Goal: Information Seeking & Learning: Find specific fact

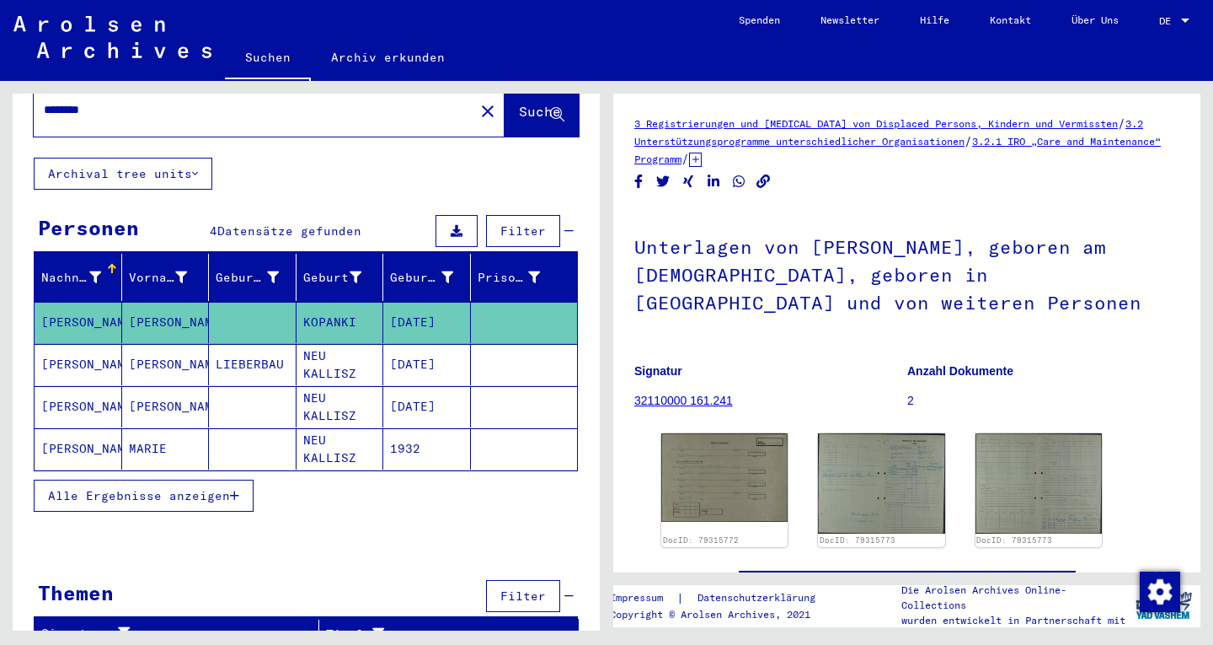
scroll to position [59, 0]
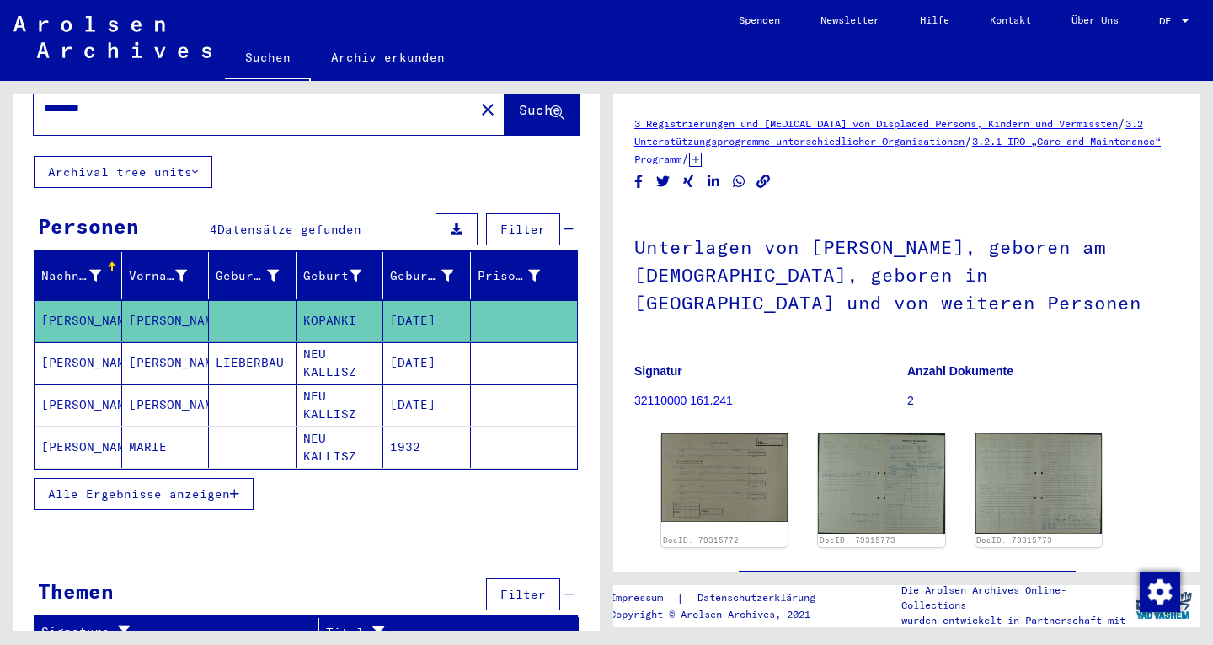
click at [564, 580] on div "Themen Filter" at bounding box center [306, 595] width 544 height 43
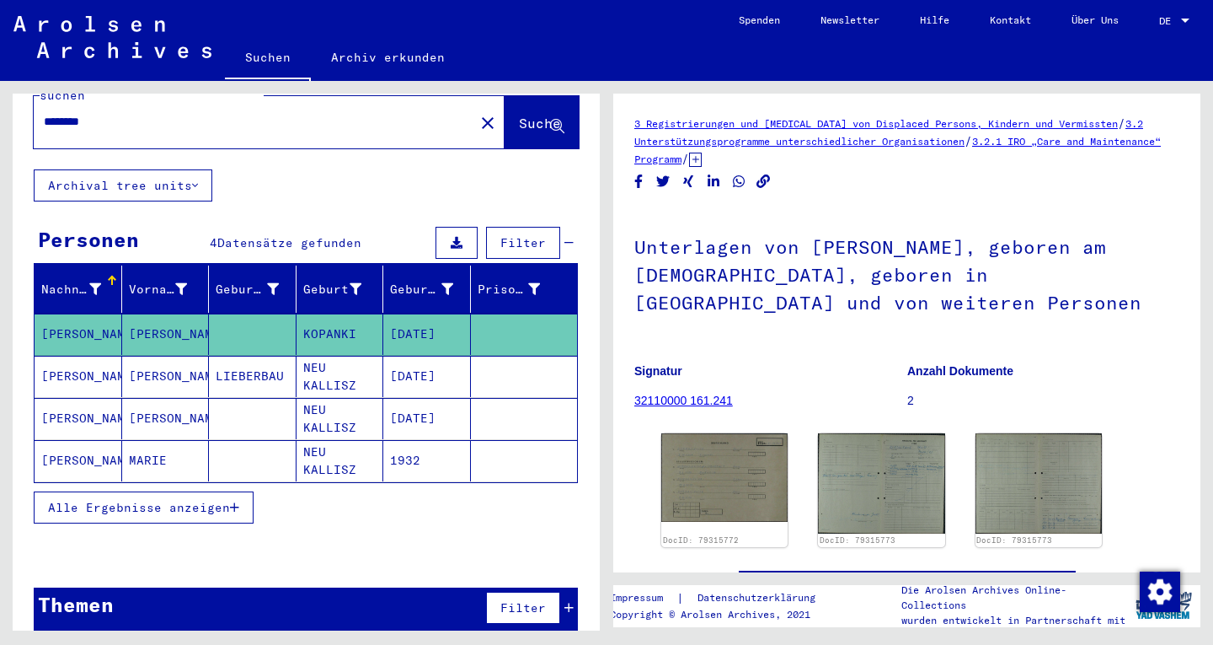
click at [564, 602] on icon at bounding box center [568, 608] width 9 height 12
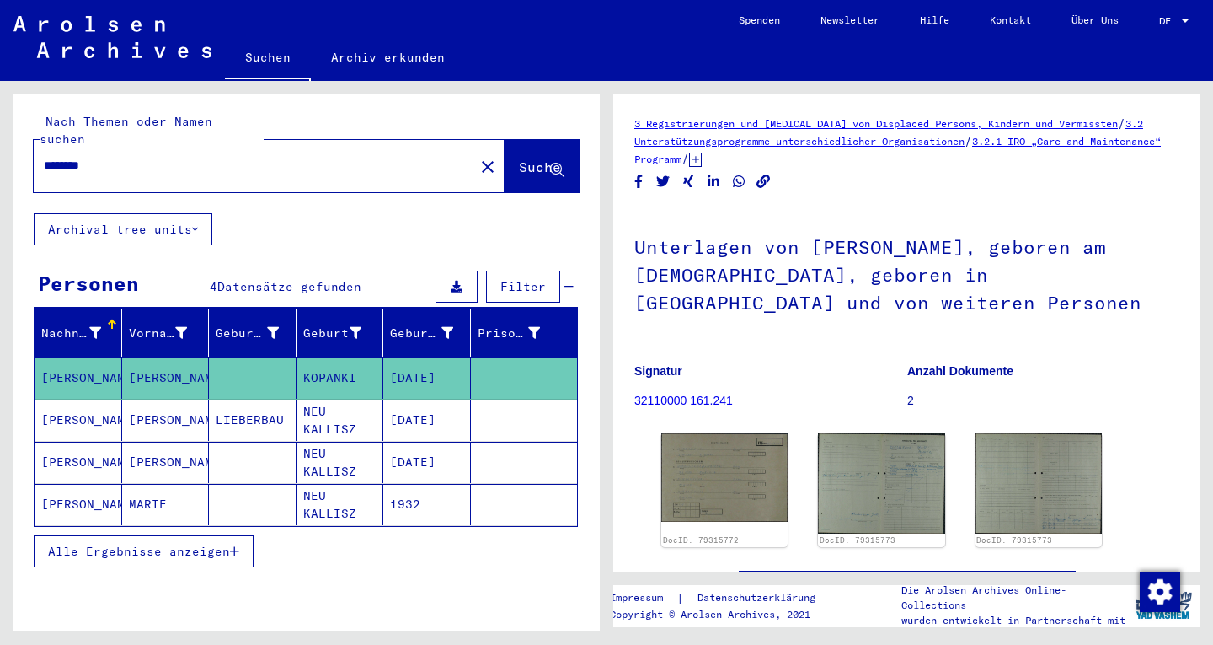
scroll to position [0, 0]
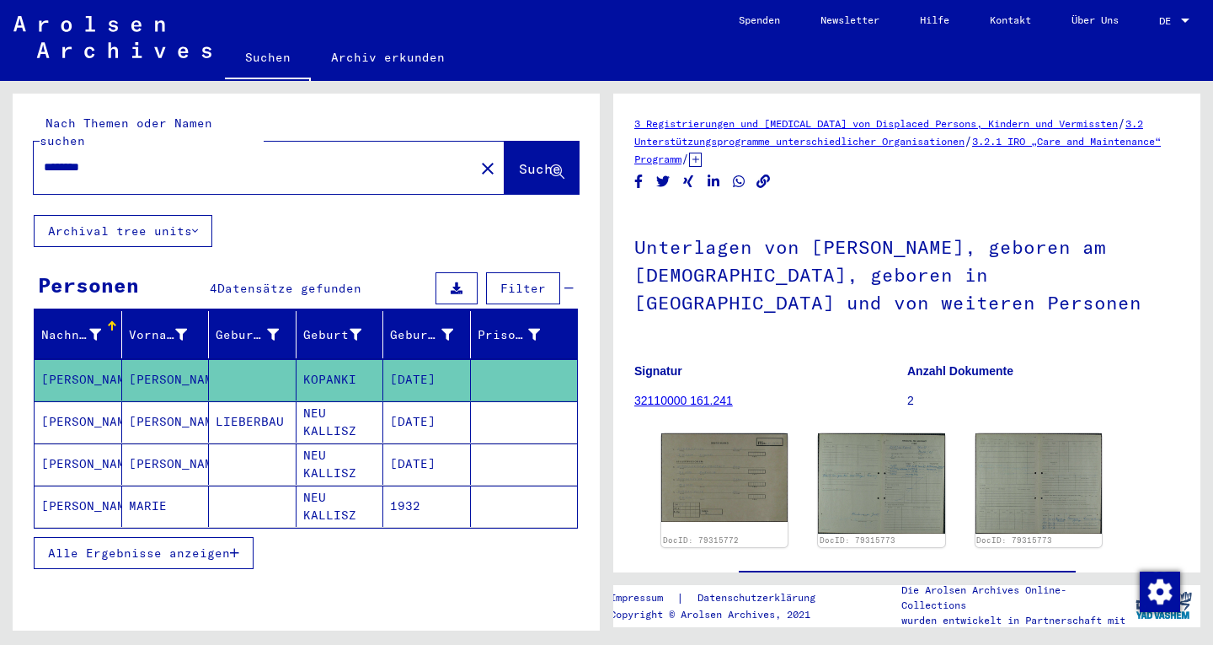
click at [552, 268] on div "Filter" at bounding box center [502, 288] width 142 height 40
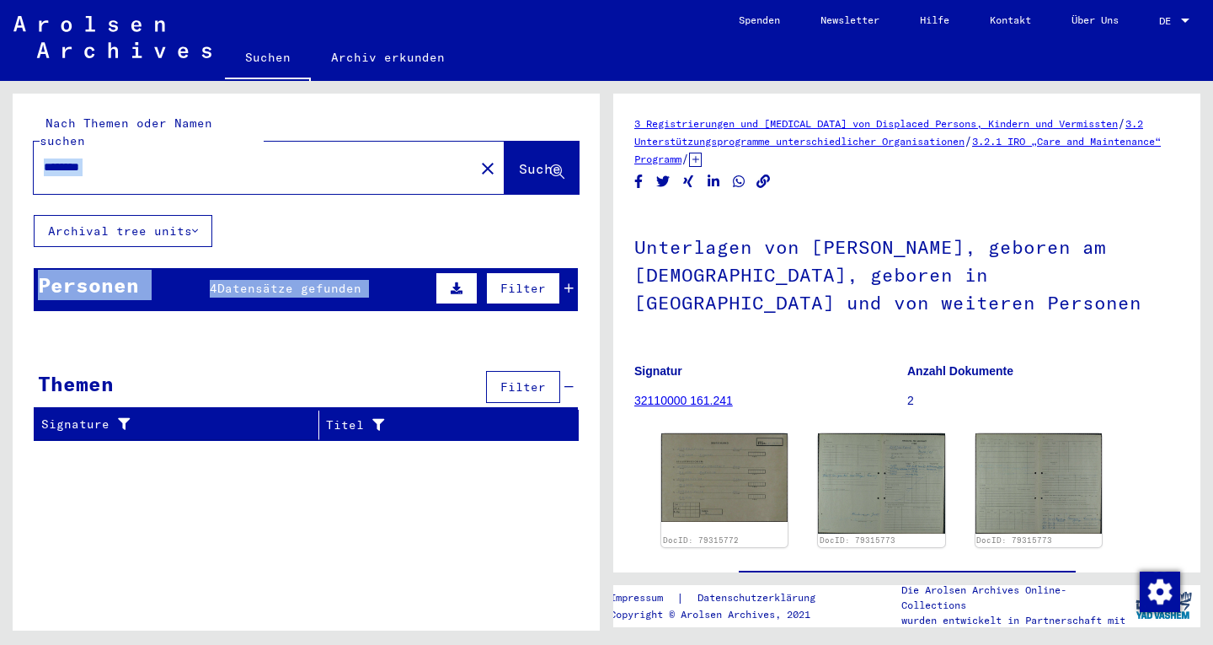
click at [585, 371] on yv-its-search-home "Nach Themen oder Namen suchen ******** close Suche Archival tree units Personen…" at bounding box center [306, 274] width 587 height 361
click at [94, 158] on input "********" at bounding box center [254, 167] width 420 height 18
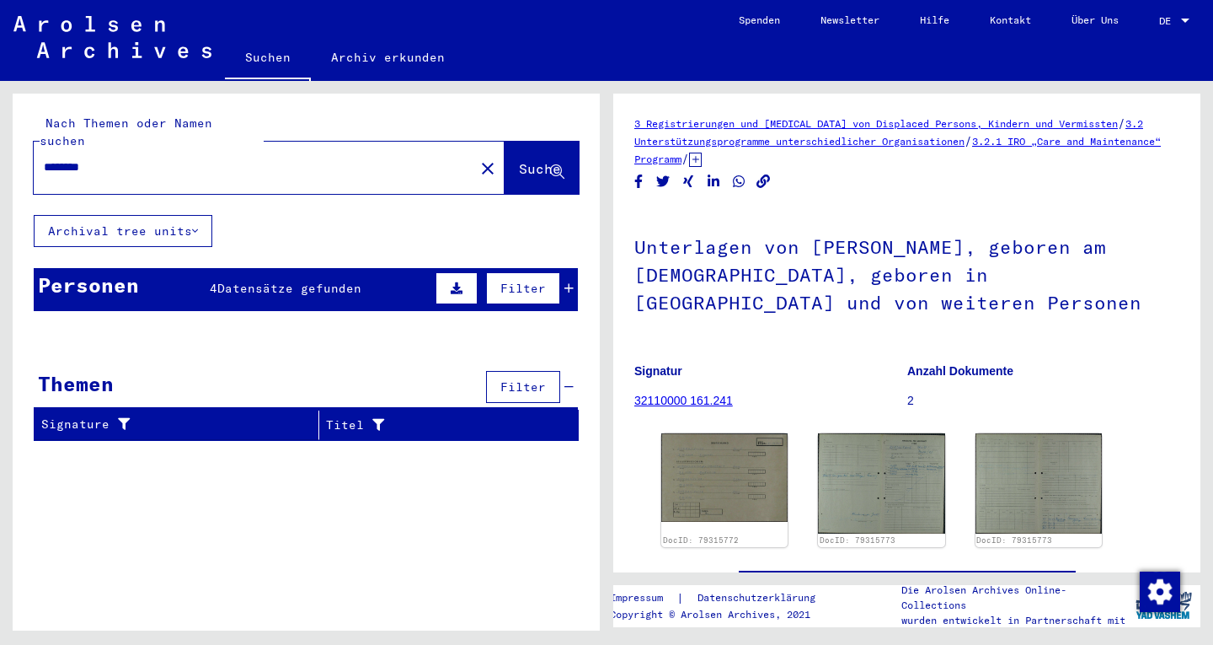
click at [98, 161] on div "********" at bounding box center [249, 167] width 431 height 38
click at [110, 158] on input "********" at bounding box center [254, 167] width 420 height 18
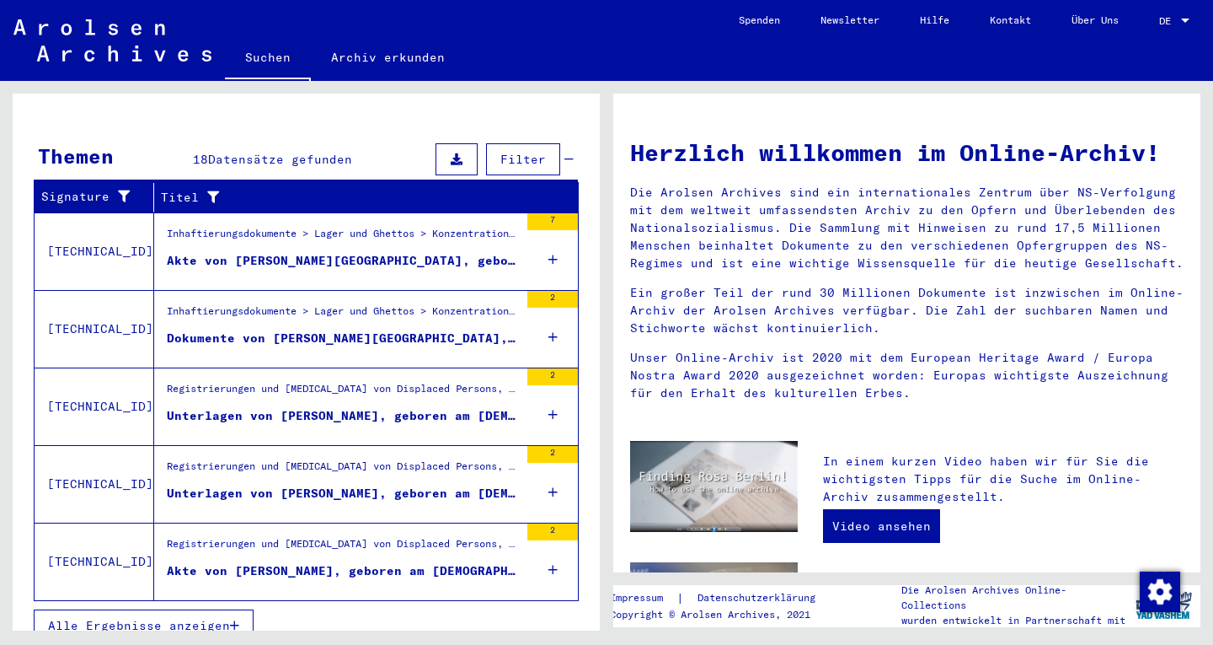
scroll to position [229, 0]
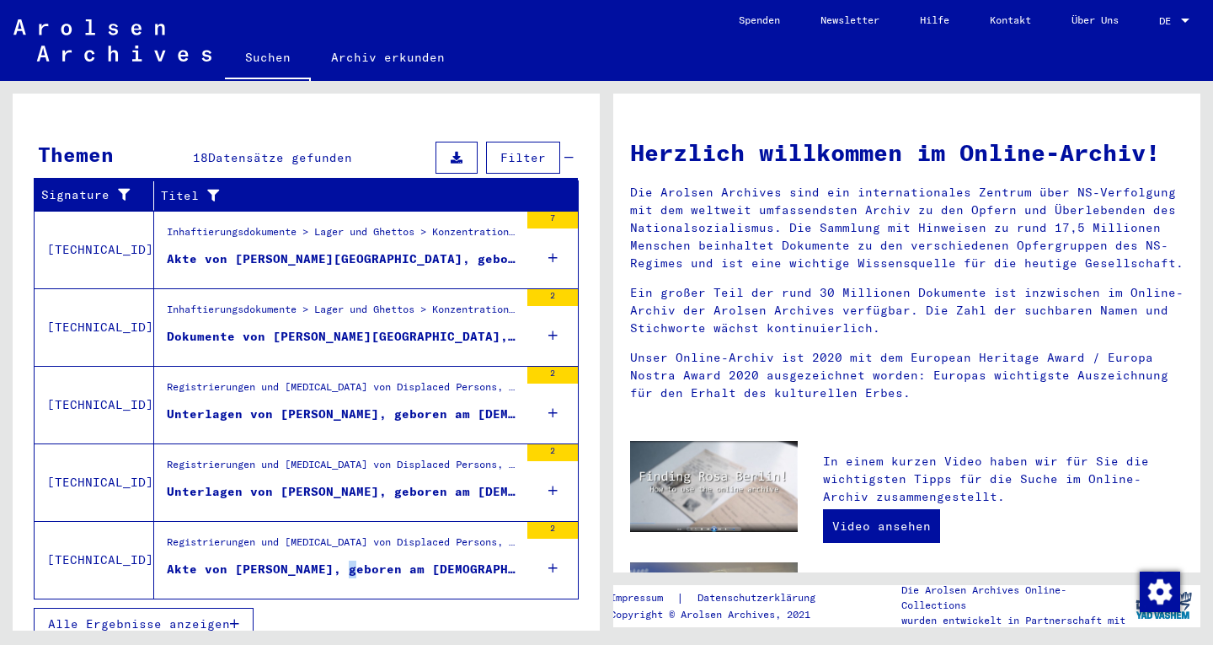
click at [340, 560] on div "Akte von [PERSON_NAME], geboren am [DEMOGRAPHIC_DATA], geboren in [GEOGRAPHIC_D…" at bounding box center [343, 569] width 352 height 18
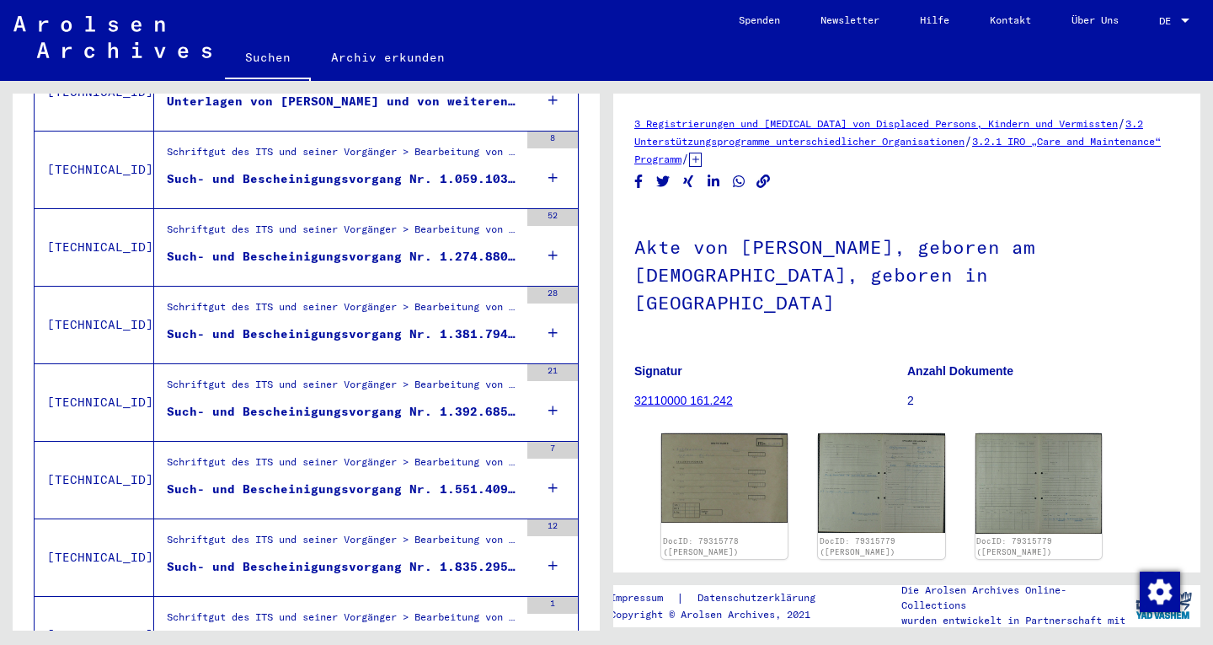
scroll to position [735, 0]
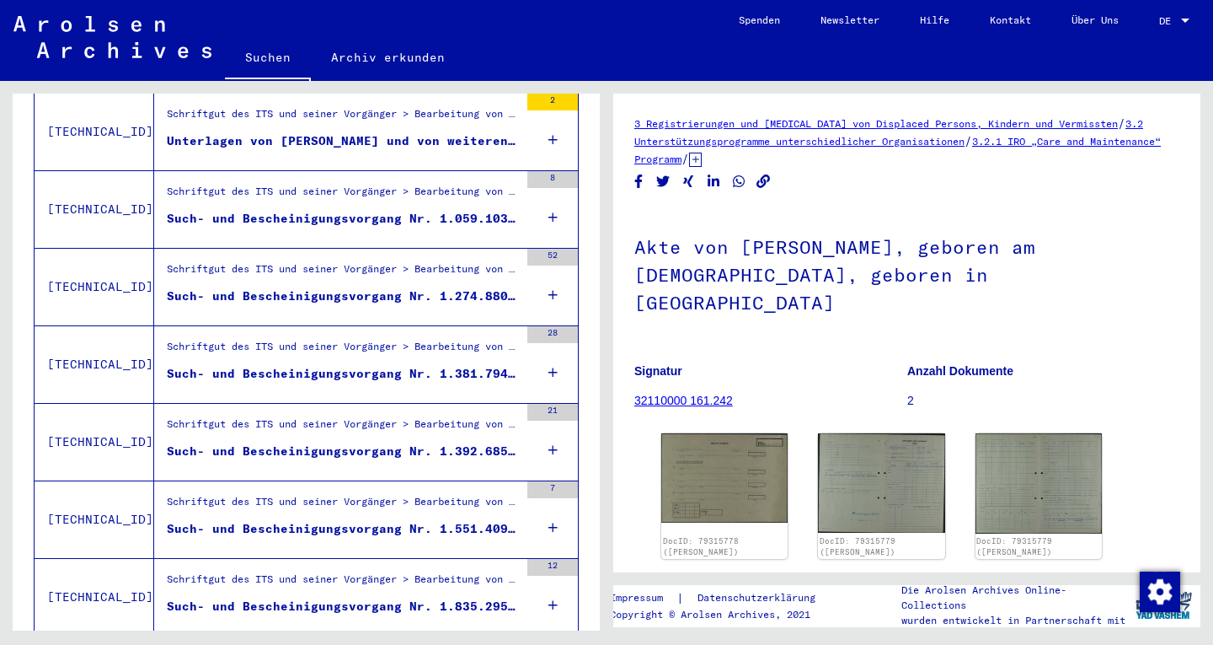
click at [363, 210] on div "Such- und Bescheinigungsvorgang Nr. 1.059.103 für [PERSON_NAME] geboren [DEMOGR…" at bounding box center [343, 219] width 352 height 18
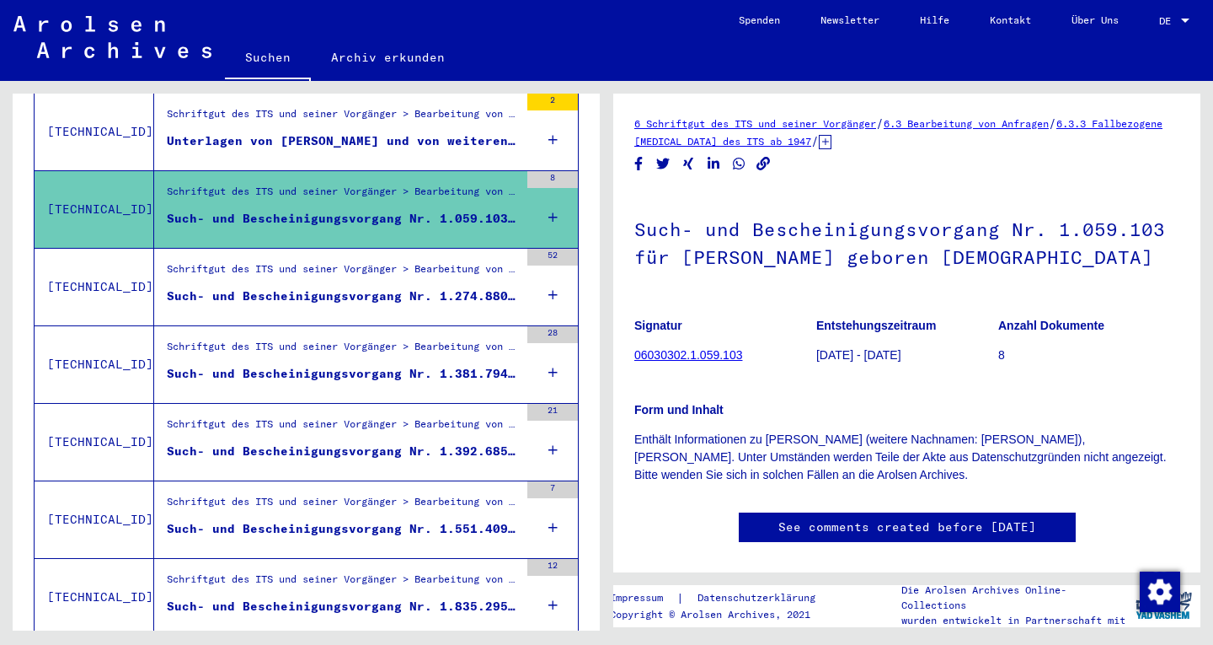
click at [353, 261] on div "Schriftgut des ITS und seiner Vorgänger > Bearbeitung von Anfragen > Fallbezoge…" at bounding box center [343, 273] width 352 height 24
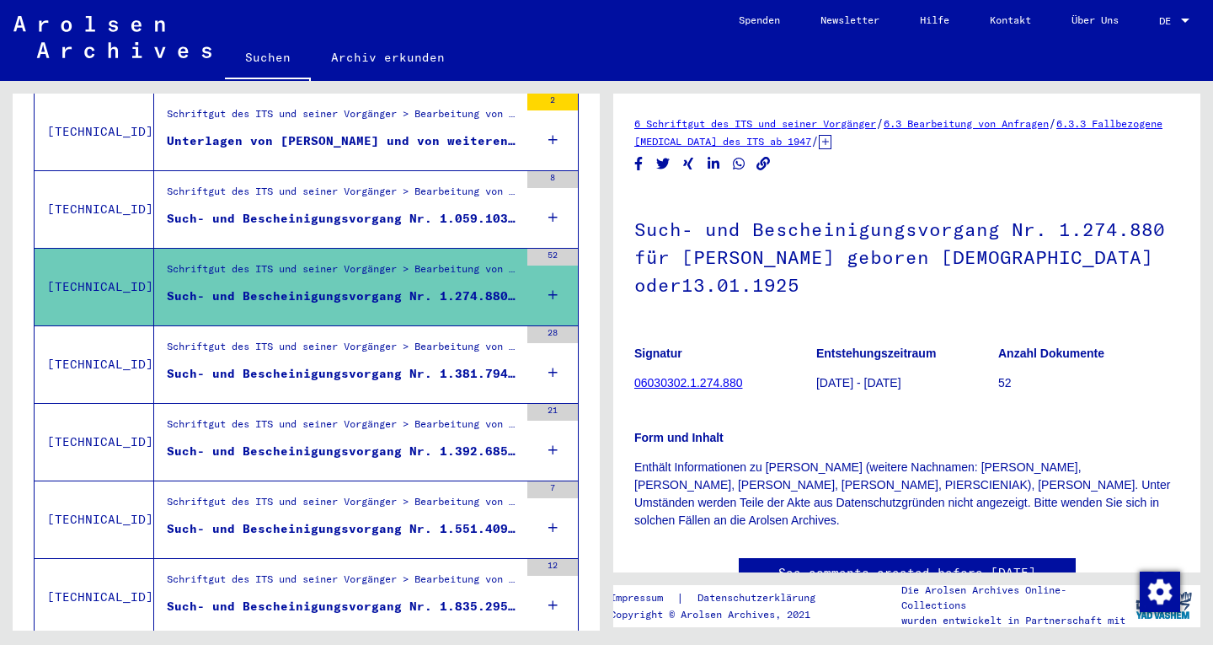
click at [342, 326] on div "Schriftgut des ITS und seiner Vorgänger > Bearbeitung von Anfragen > Fallbezoge…" at bounding box center [336, 364] width 365 height 77
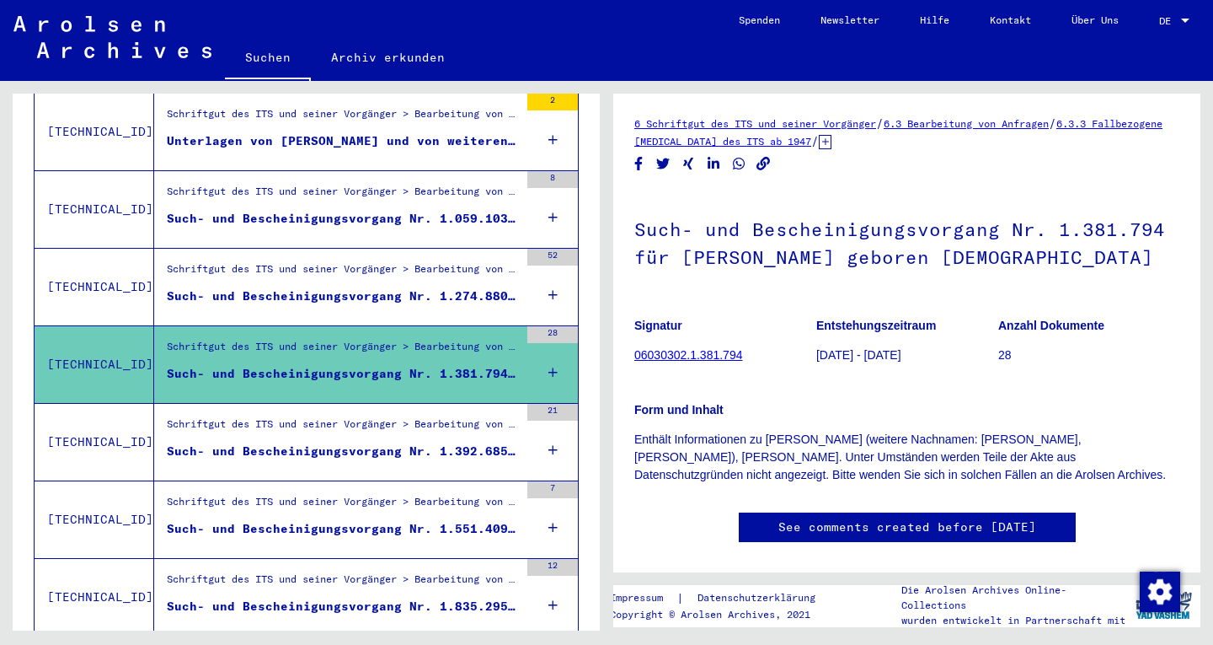
click at [357, 379] on div "Schriftgut des ITS und seiner Vorgänger > Bearbeitung von Anfragen > Fallbezoge…" at bounding box center [336, 364] width 365 height 77
click at [361, 404] on div "Schriftgut des ITS und seiner Vorgänger > Bearbeitung von Anfragen > Fallbezoge…" at bounding box center [336, 442] width 365 height 77
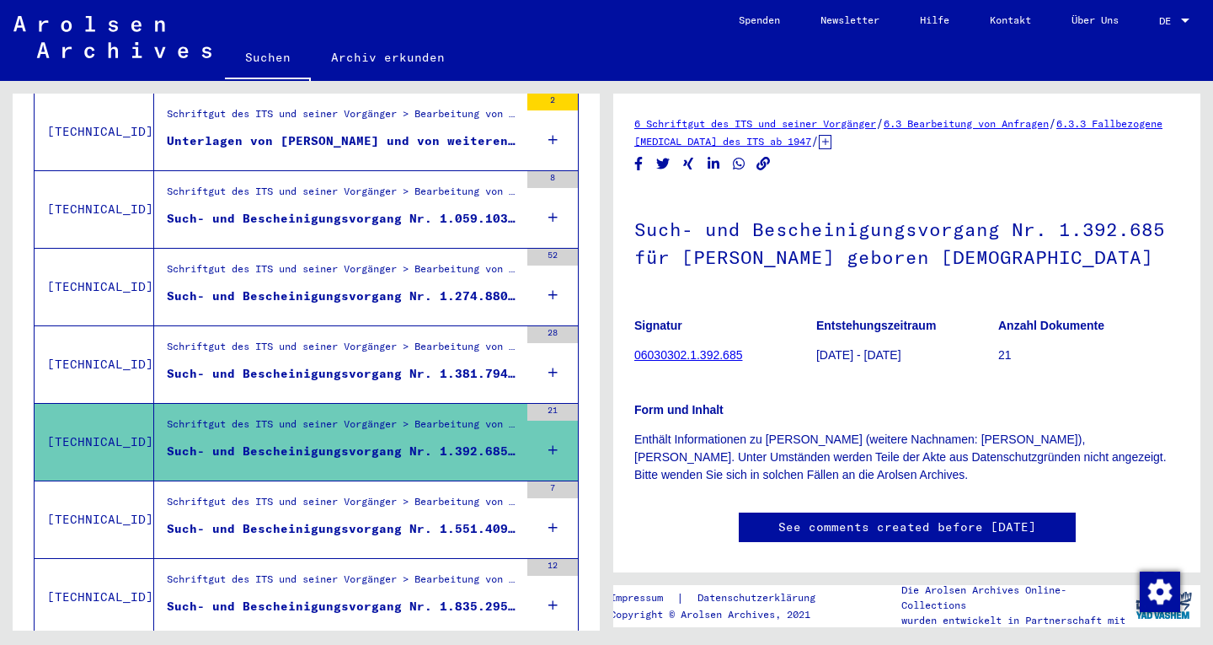
click at [389, 520] on div "Such- und Bescheinigungsvorgang Nr. 1.551.409 für [PERSON_NAME] geboren [DEMOGR…" at bounding box center [343, 529] width 352 height 18
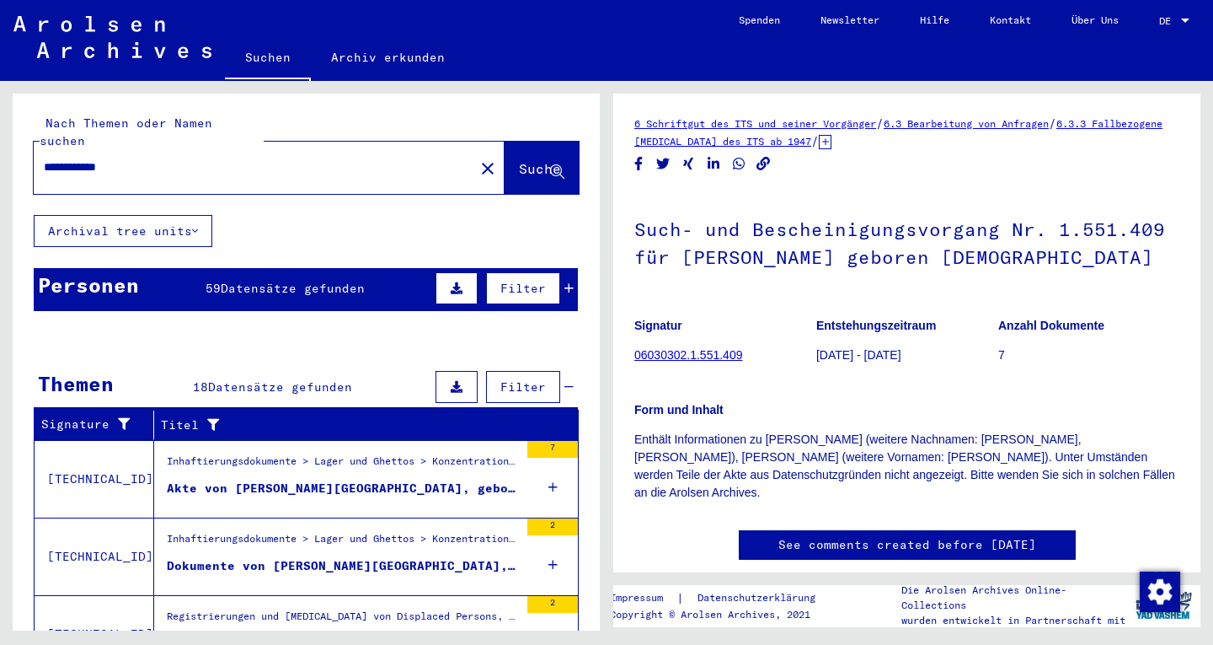
drag, startPoint x: 195, startPoint y: 182, endPoint x: 190, endPoint y: 164, distance: 18.2
click at [195, 180] on div "**********" at bounding box center [306, 154] width 587 height 121
click at [188, 158] on div "**********" at bounding box center [249, 167] width 431 height 38
click at [190, 158] on input "**********" at bounding box center [254, 167] width 420 height 18
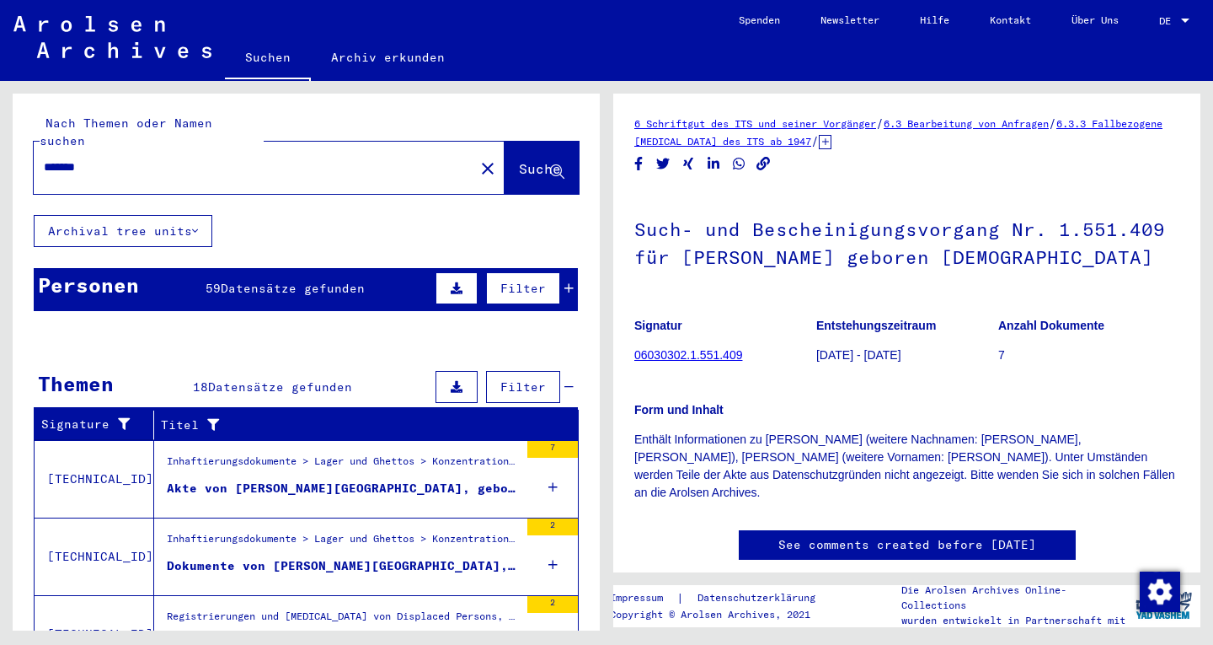
type input "*******"
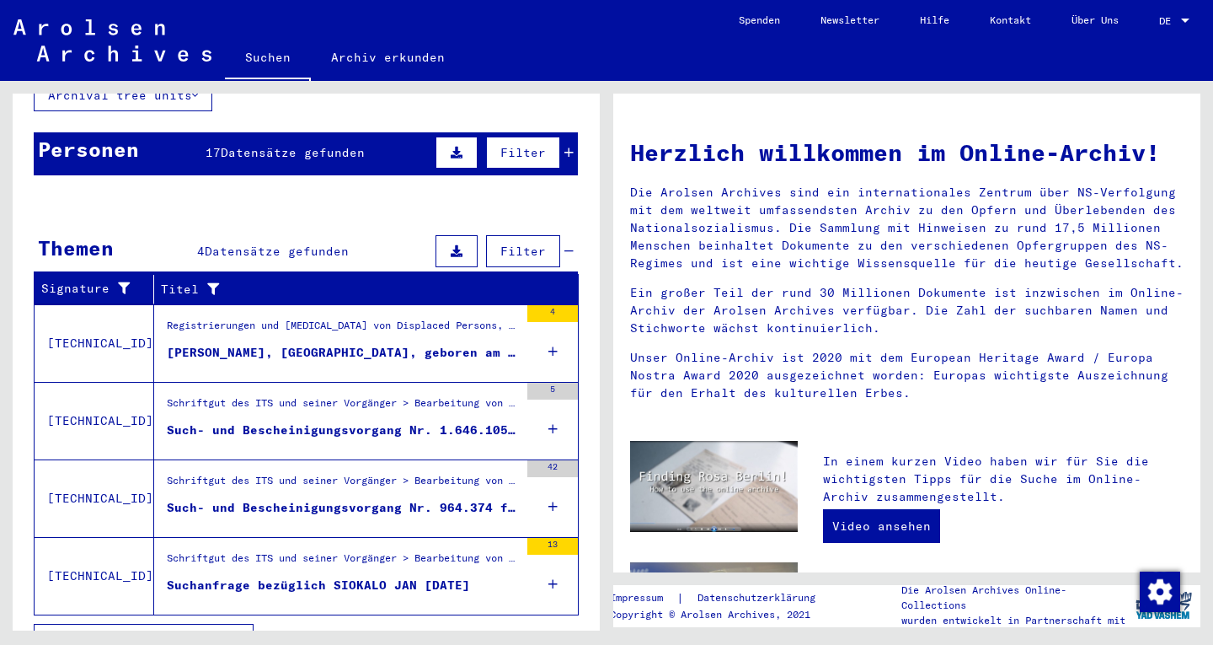
scroll to position [152, 0]
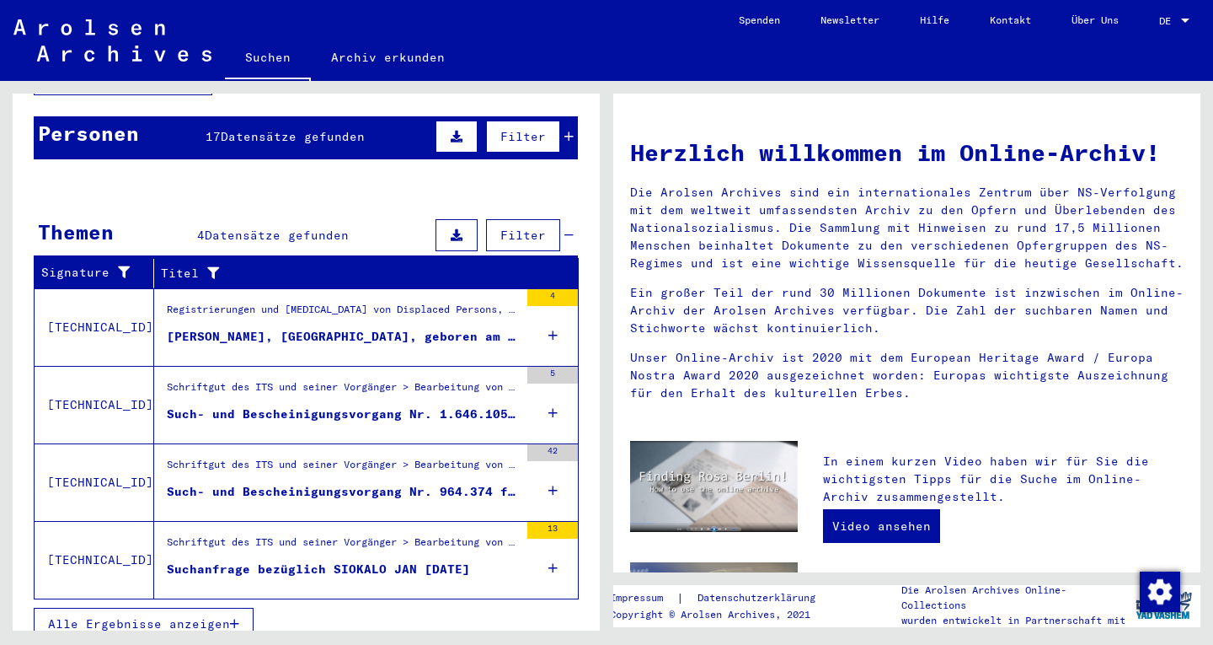
click at [310, 331] on figure "[PERSON_NAME], [GEOGRAPHIC_DATA], geboren am [DEMOGRAPHIC_DATA], geboren in [GE…" at bounding box center [343, 340] width 352 height 25
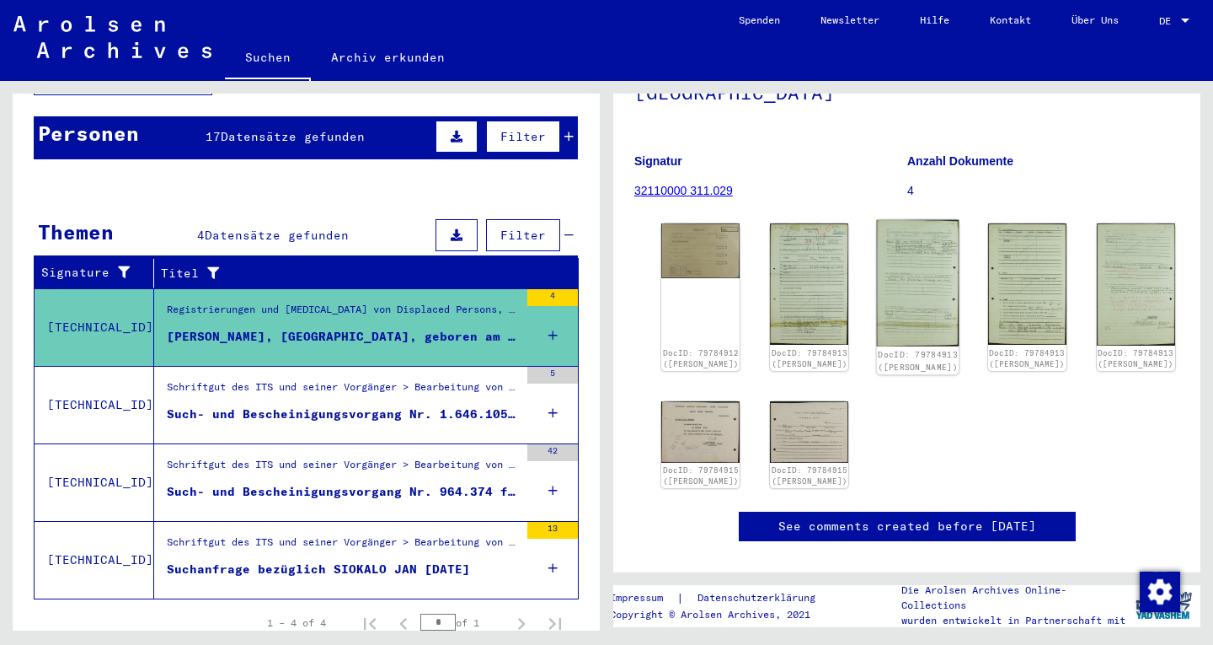
scroll to position [253, 0]
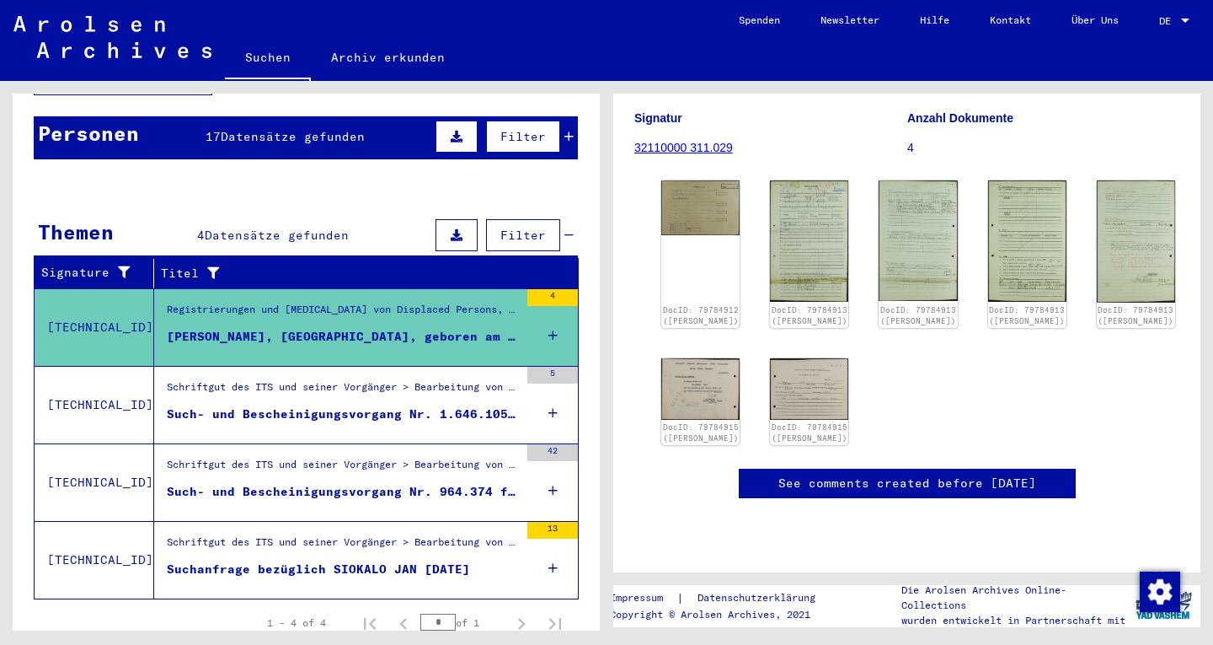
click at [262, 376] on mat-cell at bounding box center [253, 396] width 88 height 41
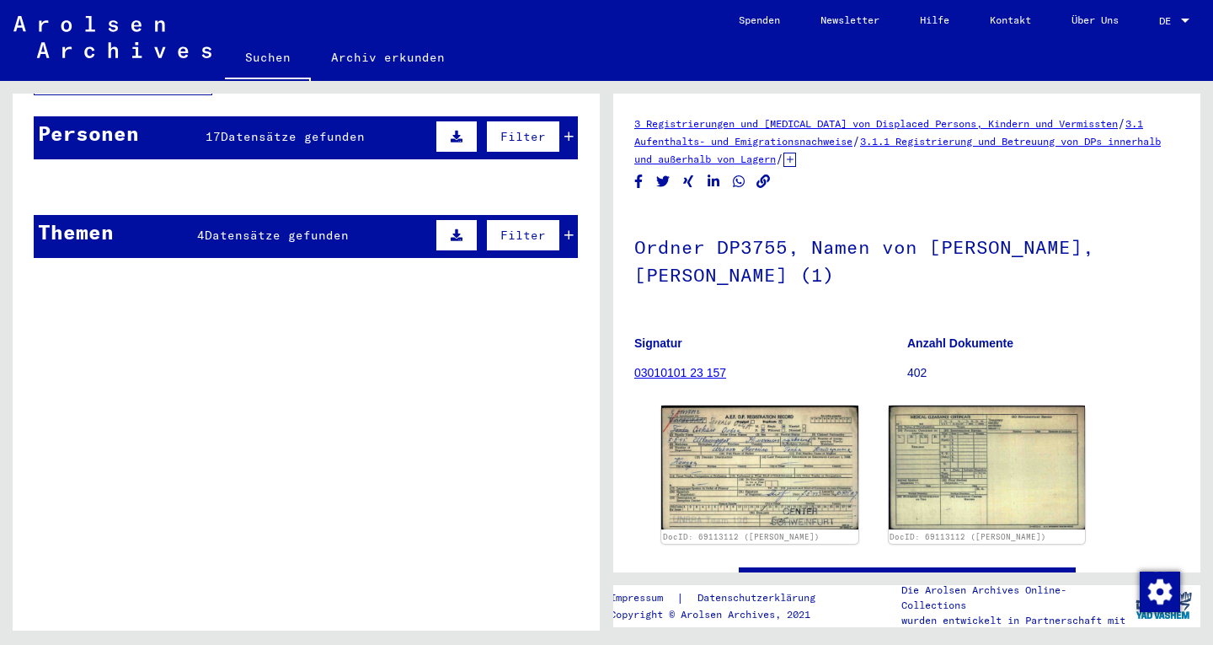
click at [318, 224] on mat-cell at bounding box center [341, 227] width 88 height 41
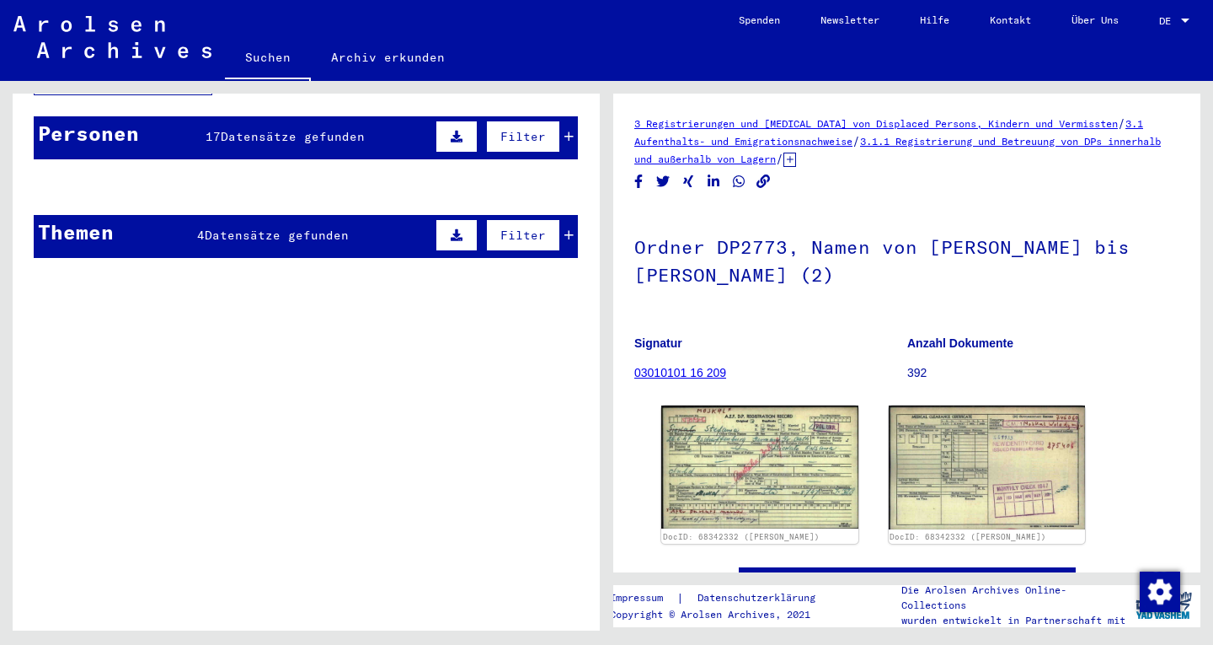
click at [217, 217] on mat-cell at bounding box center [253, 227] width 88 height 41
click at [560, 207] on mat-cell at bounding box center [524, 227] width 107 height 41
click at [560, 211] on mat-cell at bounding box center [524, 227] width 107 height 41
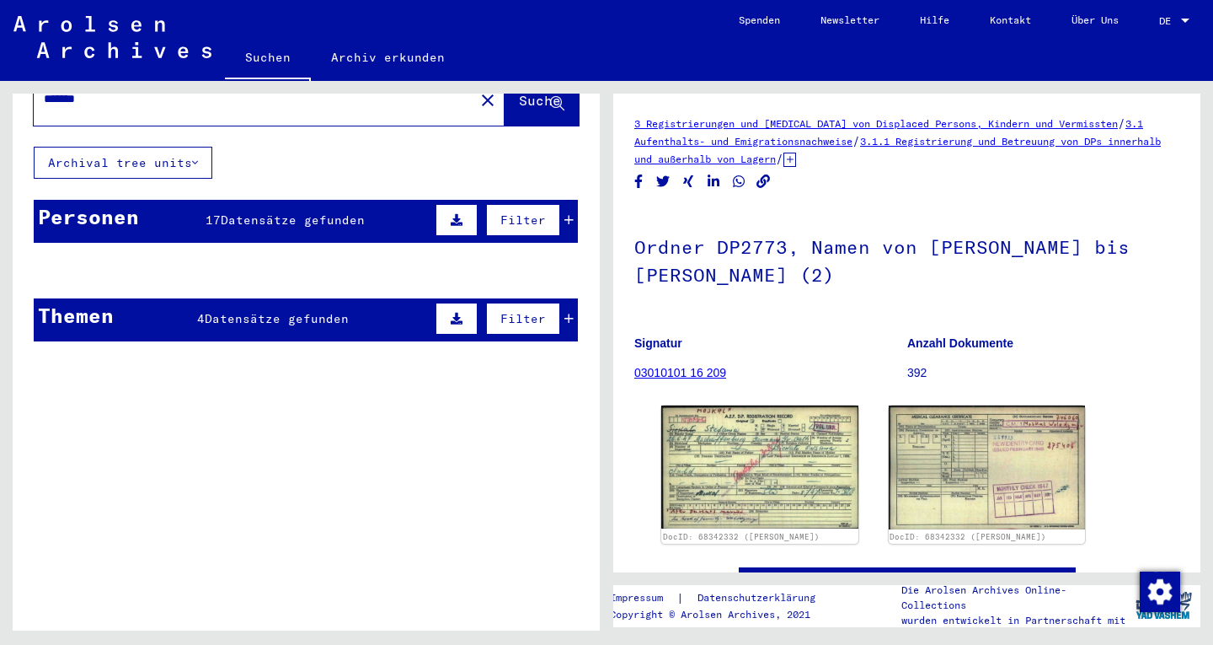
scroll to position [67, 0]
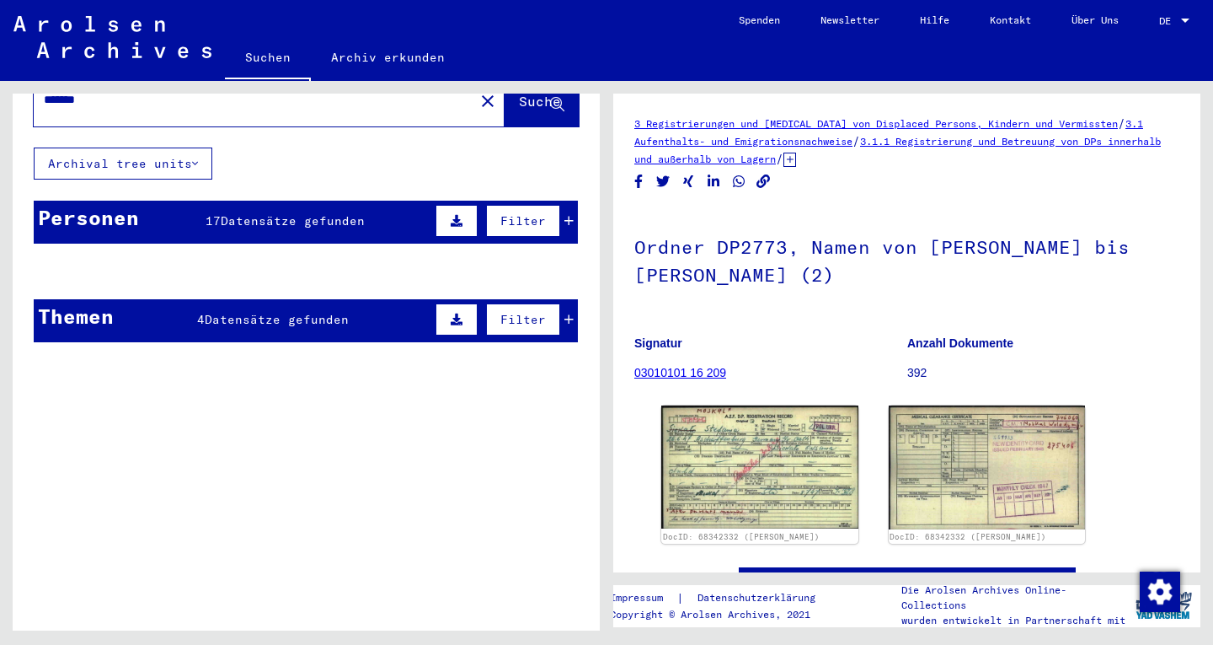
click at [258, 211] on div "Personen 17 Datensätze gefunden Filter" at bounding box center [306, 222] width 544 height 43
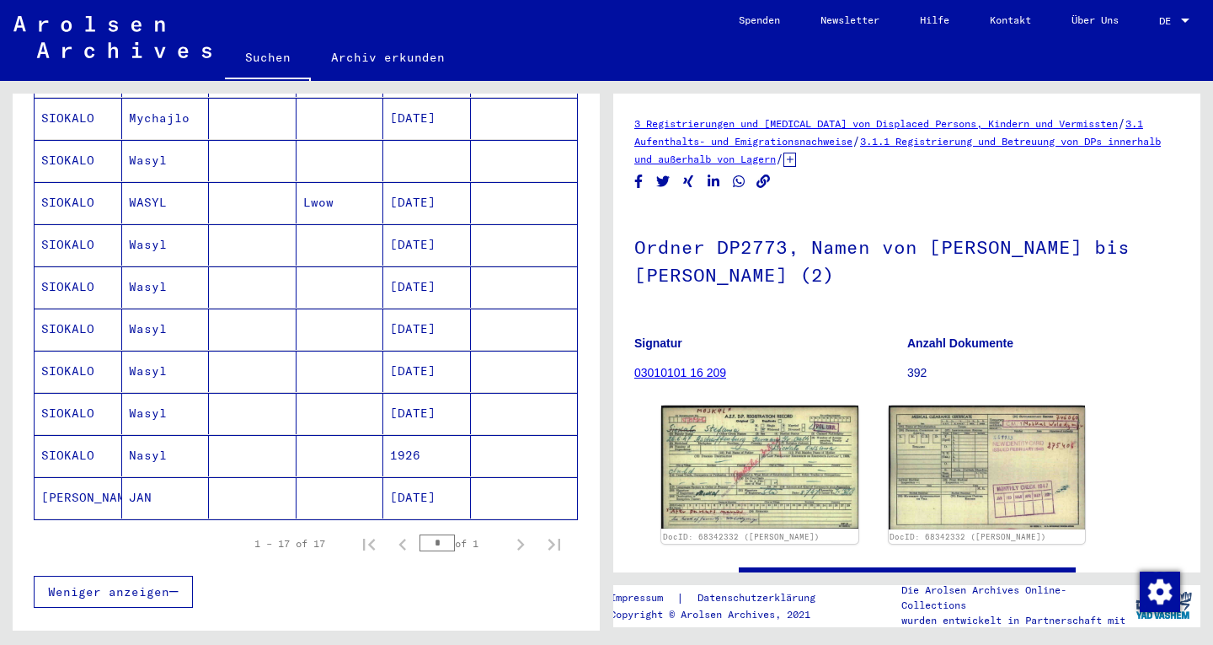
scroll to position [573, 0]
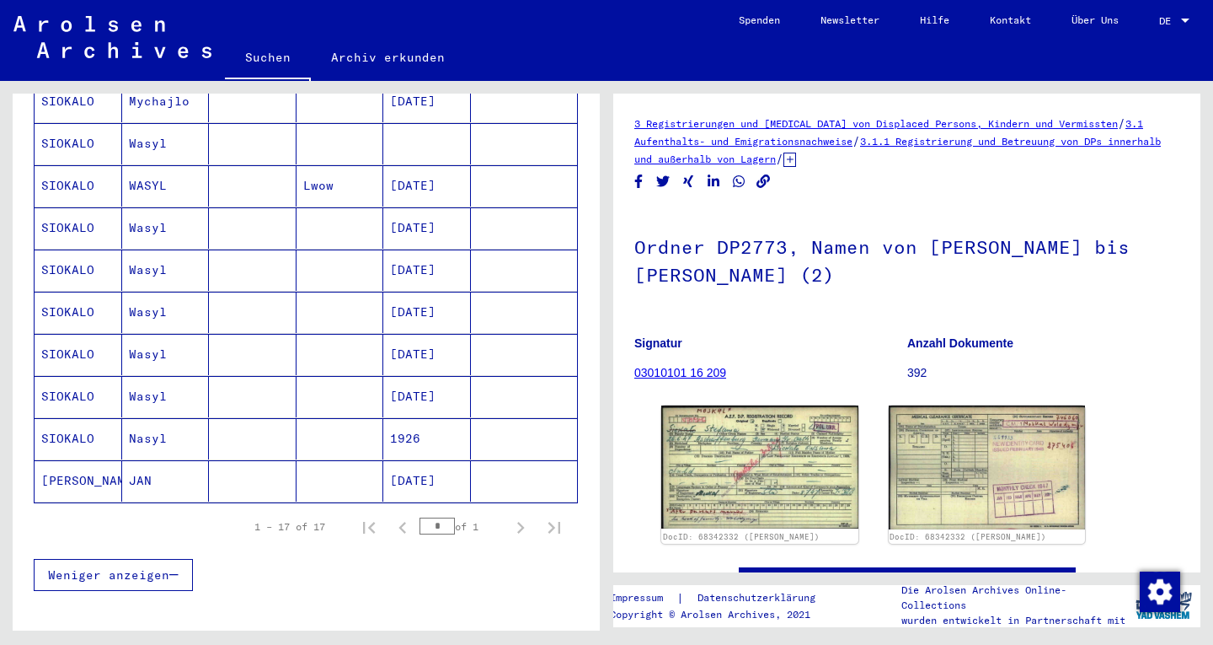
click at [190, 559] on button "Weniger anzeigen" at bounding box center [113, 575] width 159 height 32
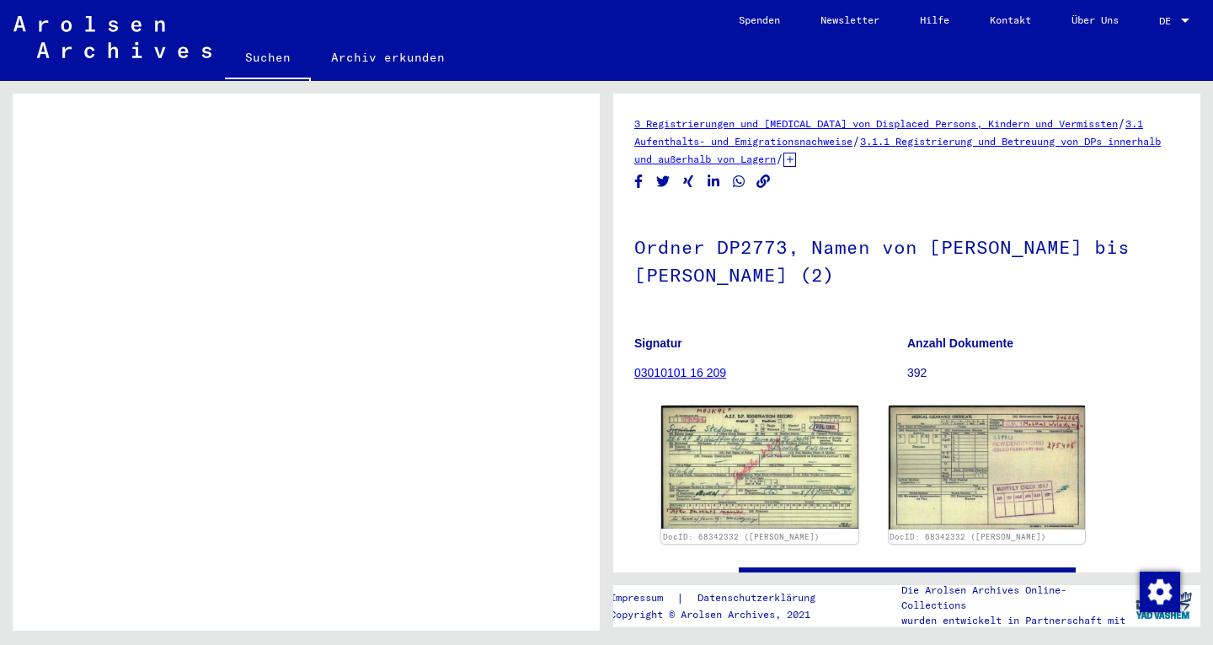
scroll to position [0, 0]
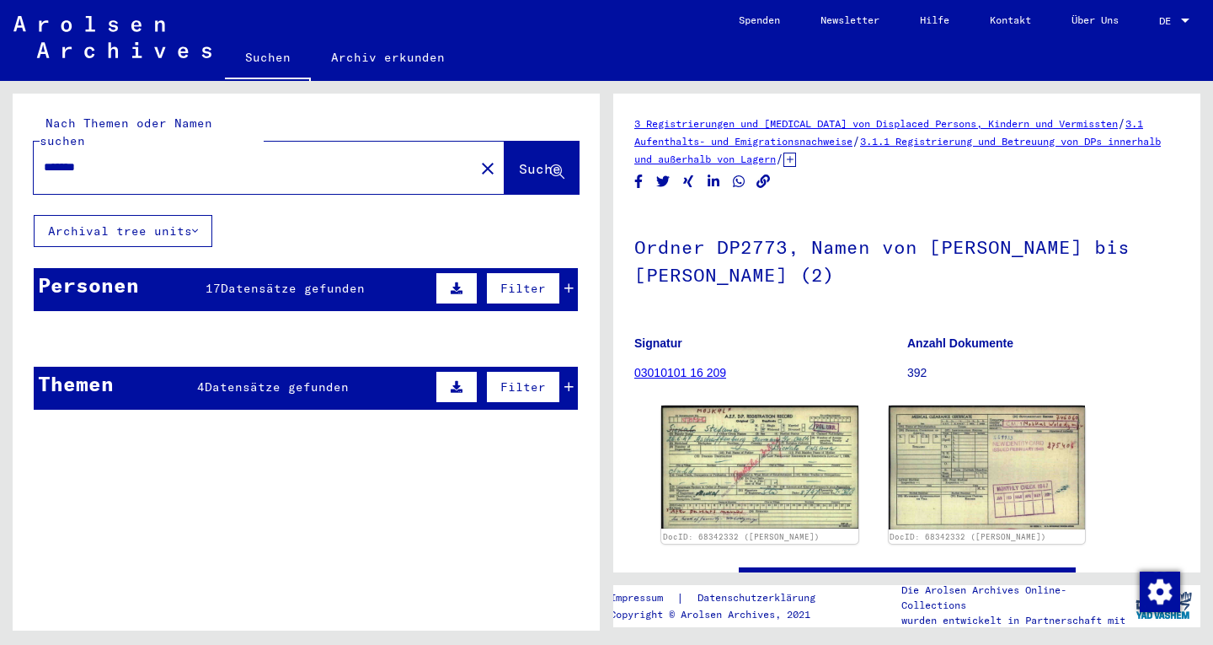
click at [560, 364] on mat-cell at bounding box center [524, 379] width 107 height 41
click at [339, 364] on mat-cell at bounding box center [341, 379] width 88 height 41
click at [58, 370] on mat-cell "SIOKALO" at bounding box center [79, 379] width 88 height 41
click at [500, 379] on span "Filter" at bounding box center [522, 386] width 45 height 15
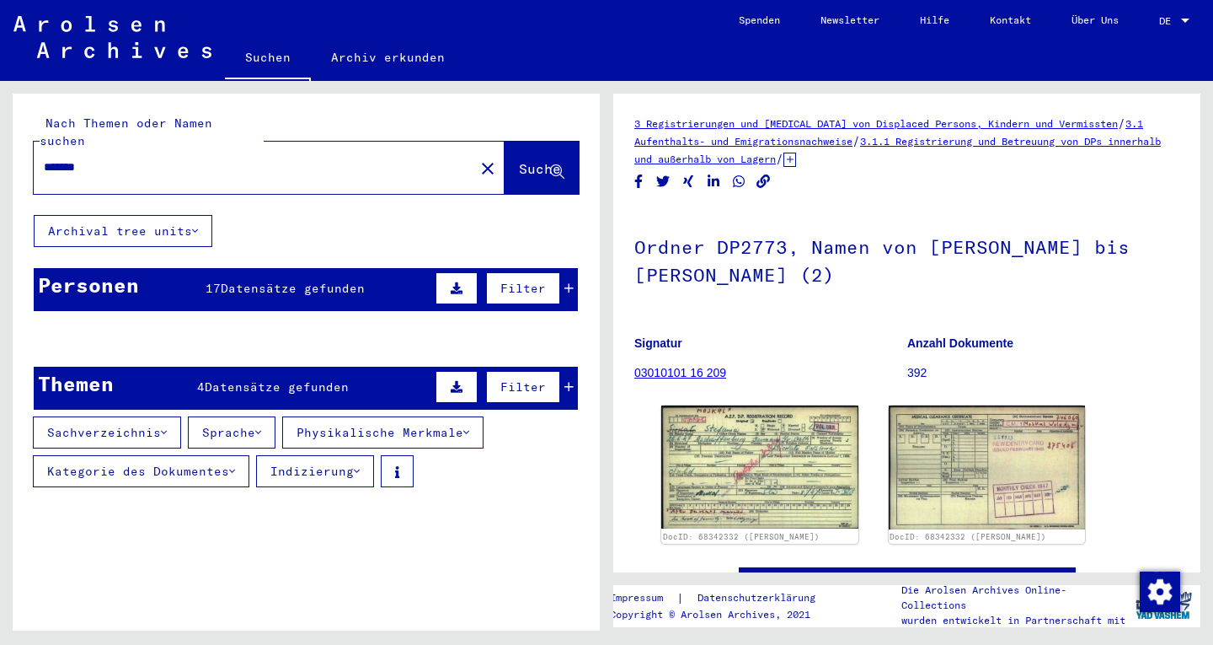
click at [254, 375] on mat-cell at bounding box center [253, 379] width 88 height 41
click at [557, 367] on mat-cell at bounding box center [524, 379] width 107 height 41
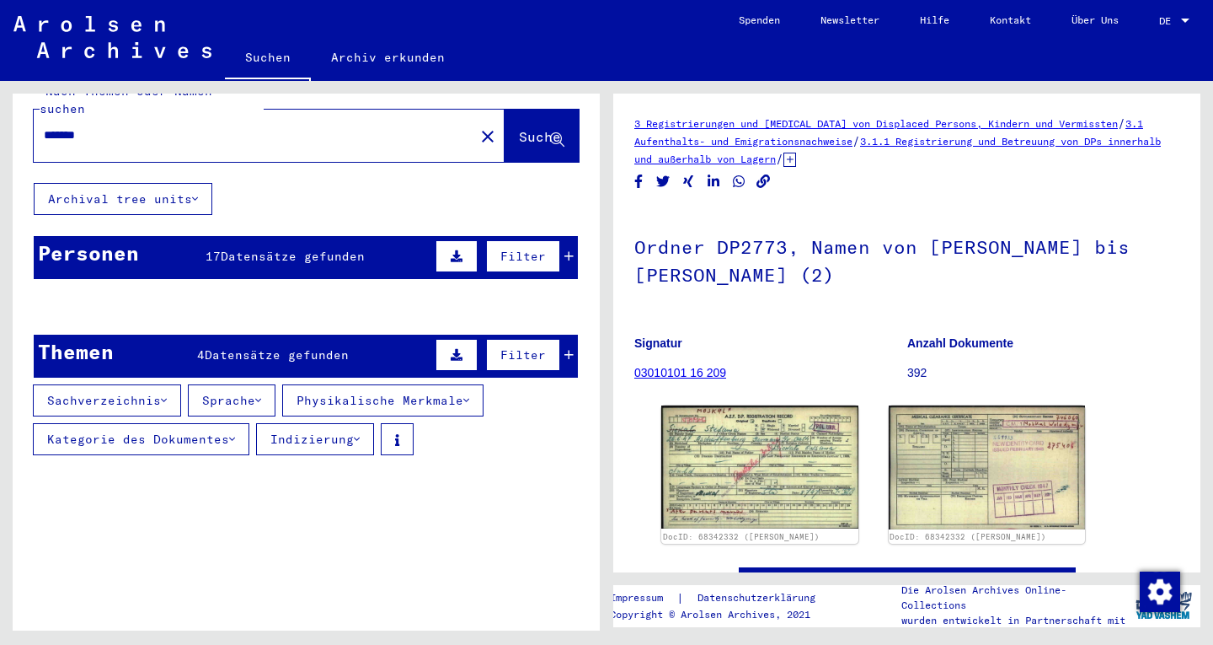
scroll to position [93, 0]
